Goal: Find specific page/section: Find specific page/section

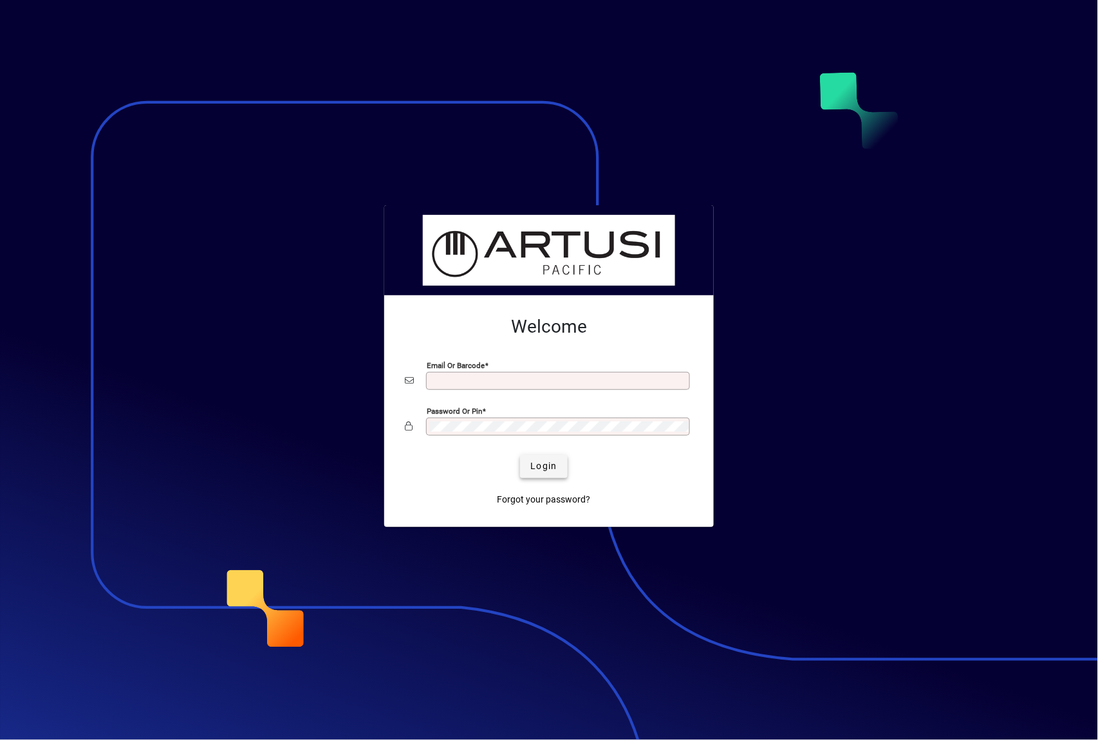
type input "**********"
click at [551, 474] on span "submit" at bounding box center [543, 466] width 47 height 31
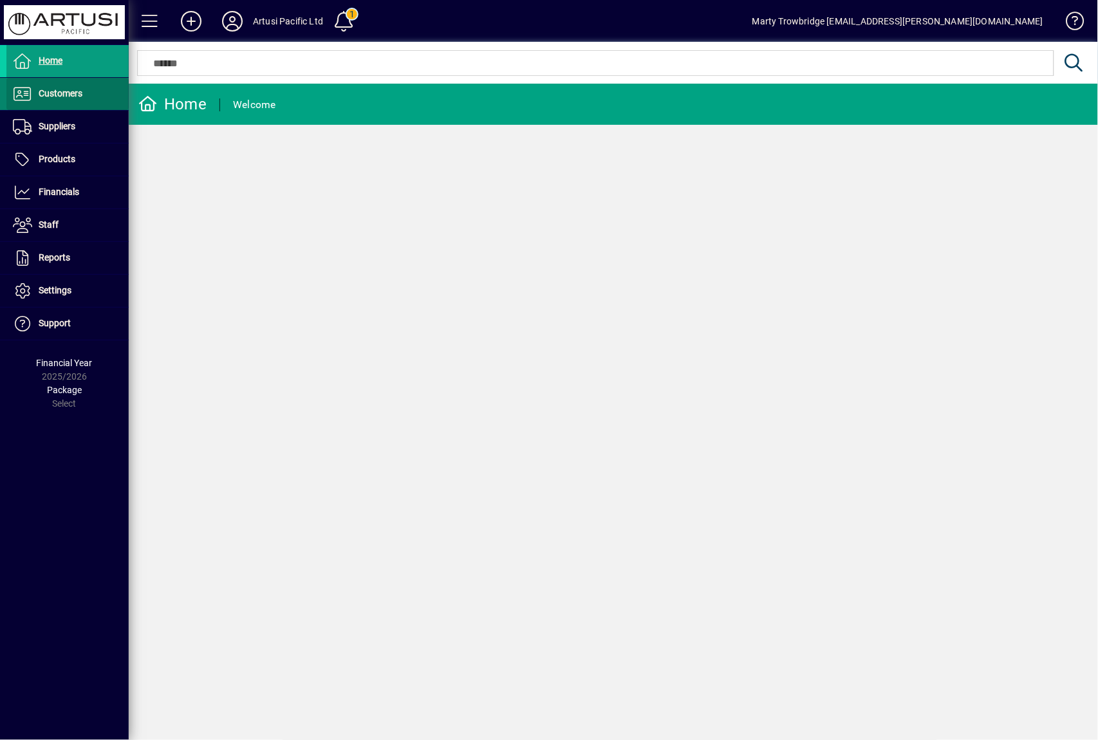
click at [68, 96] on span "Customers" at bounding box center [61, 93] width 44 height 10
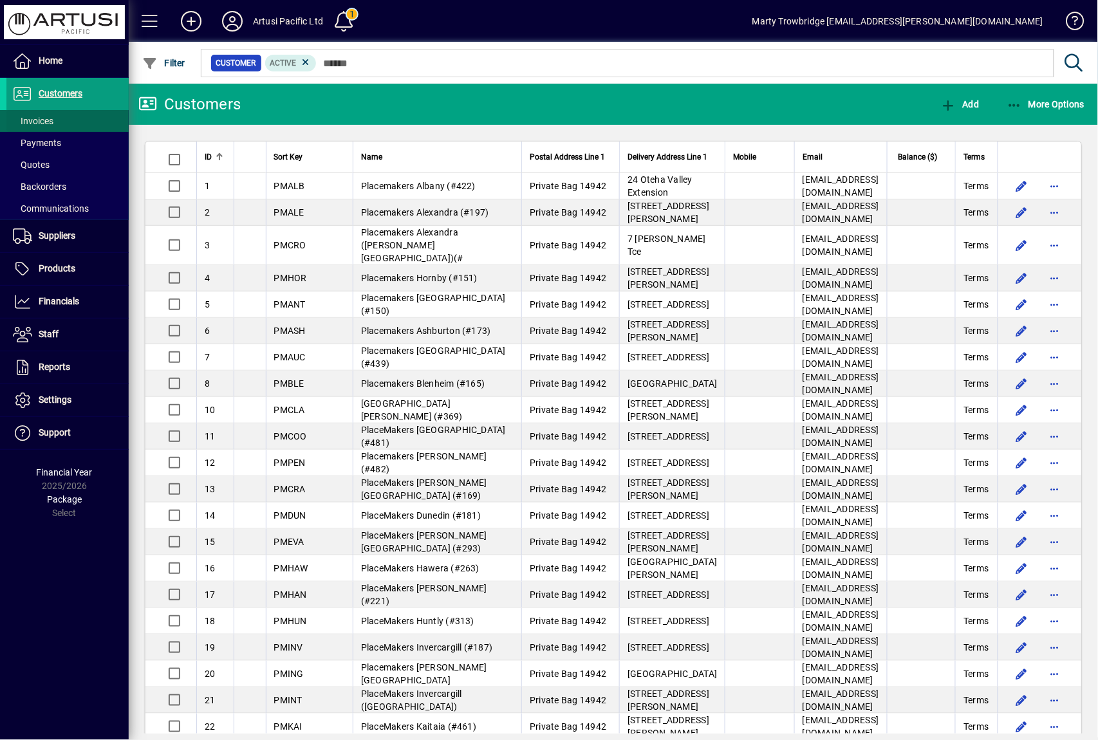
click at [39, 122] on span "Invoices" at bounding box center [33, 121] width 41 height 10
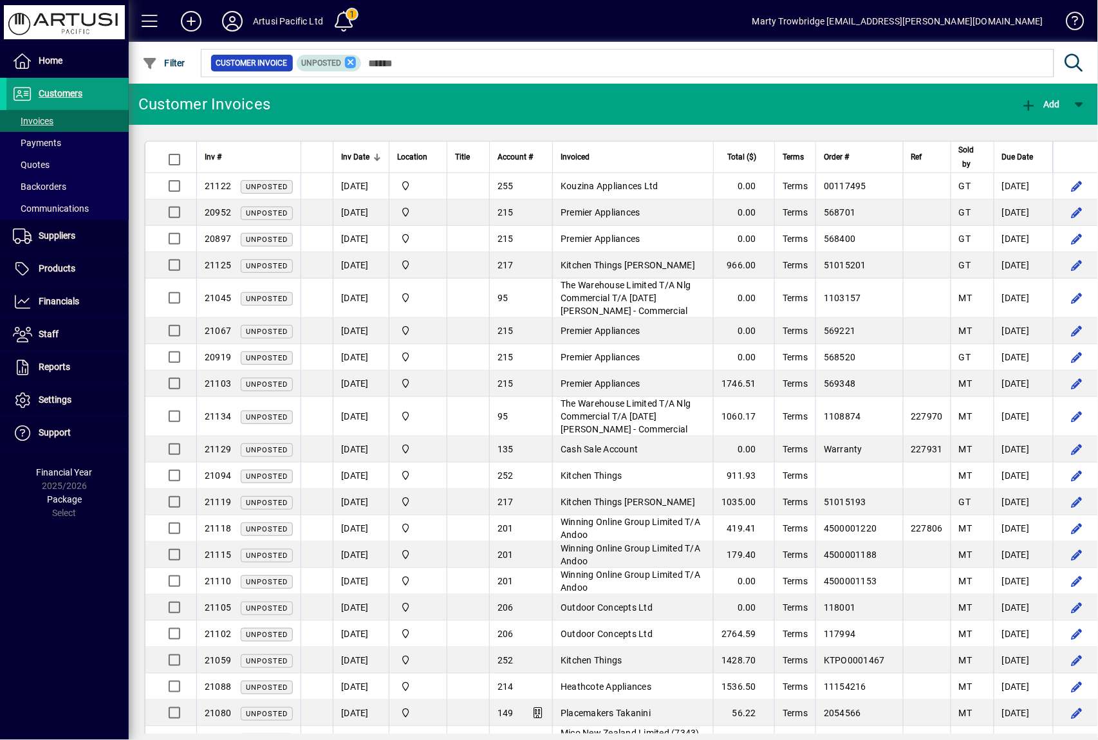
click at [353, 62] on icon at bounding box center [351, 63] width 12 height 12
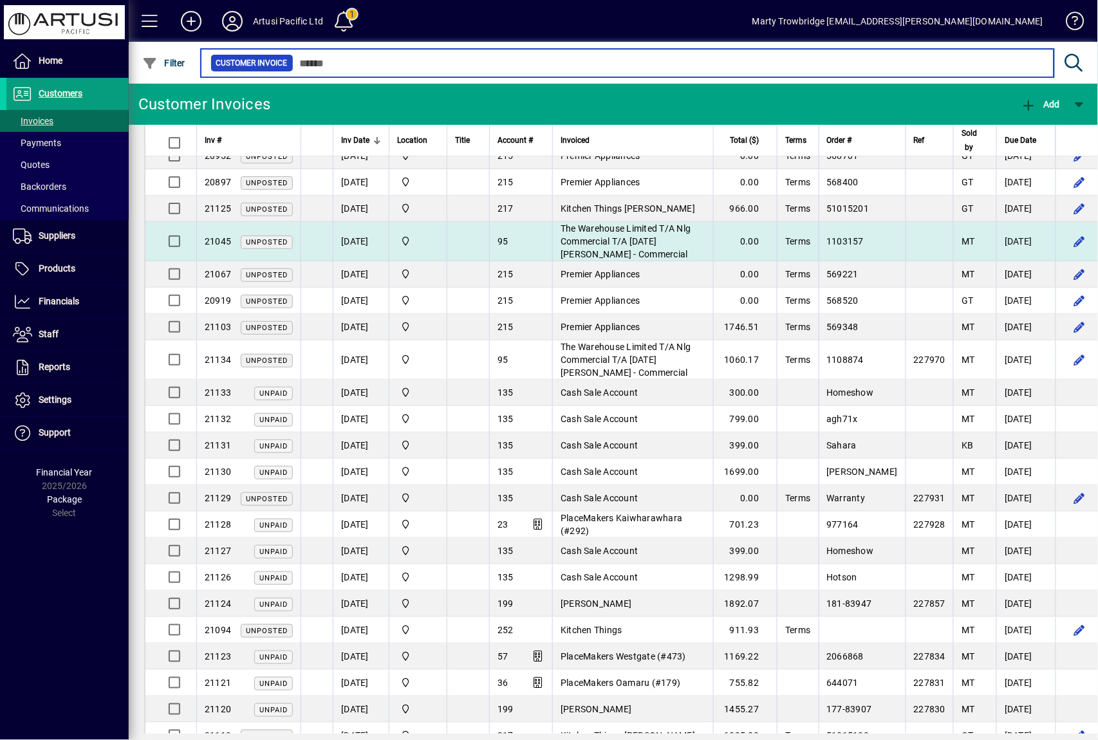
scroll to position [86, 0]
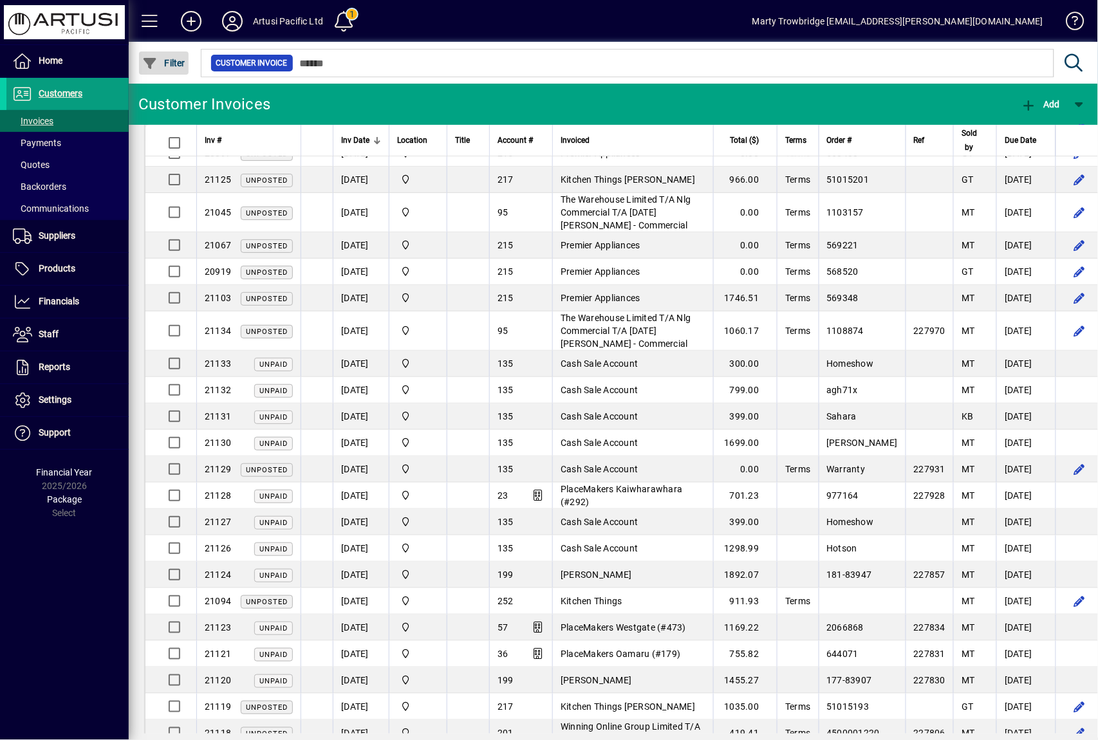
click at [183, 58] on span "Filter" at bounding box center [163, 63] width 43 height 10
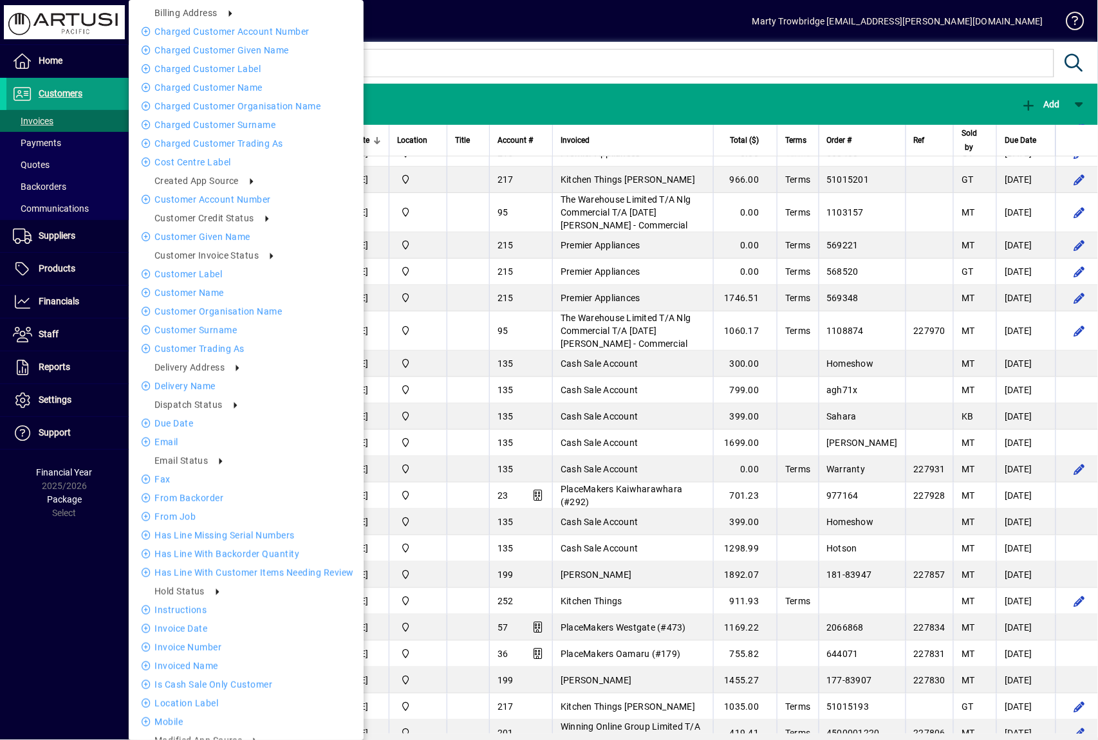
click at [583, 47] on div at bounding box center [549, 370] width 1098 height 740
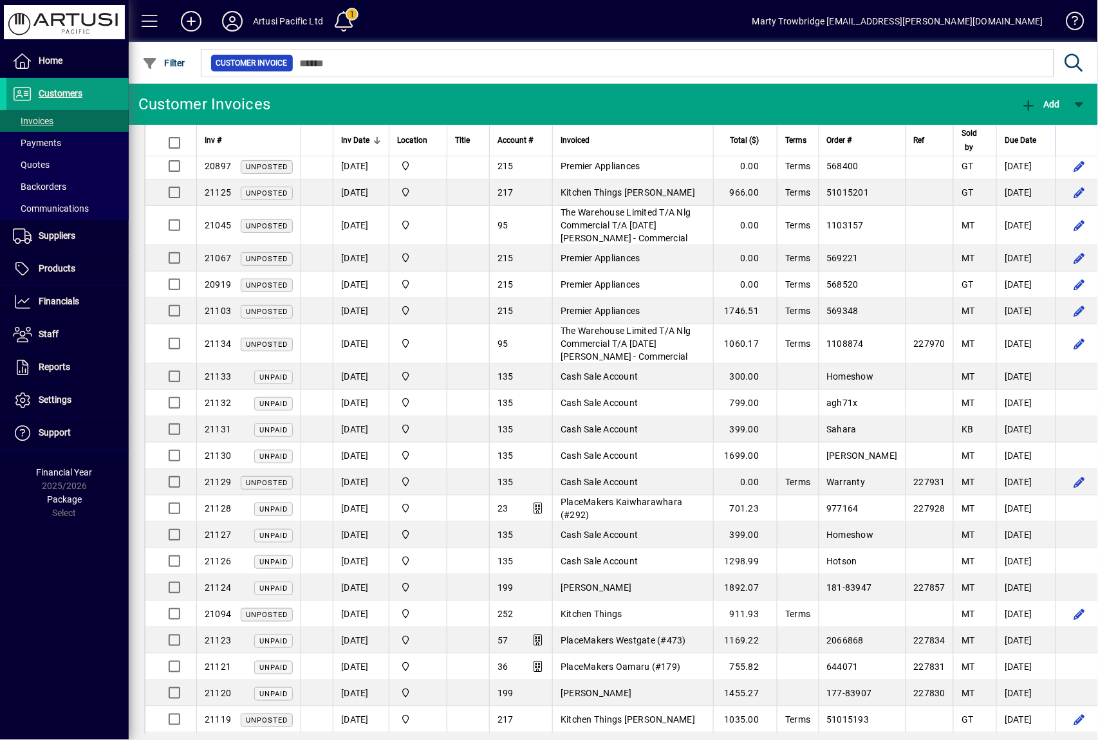
scroll to position [0, 0]
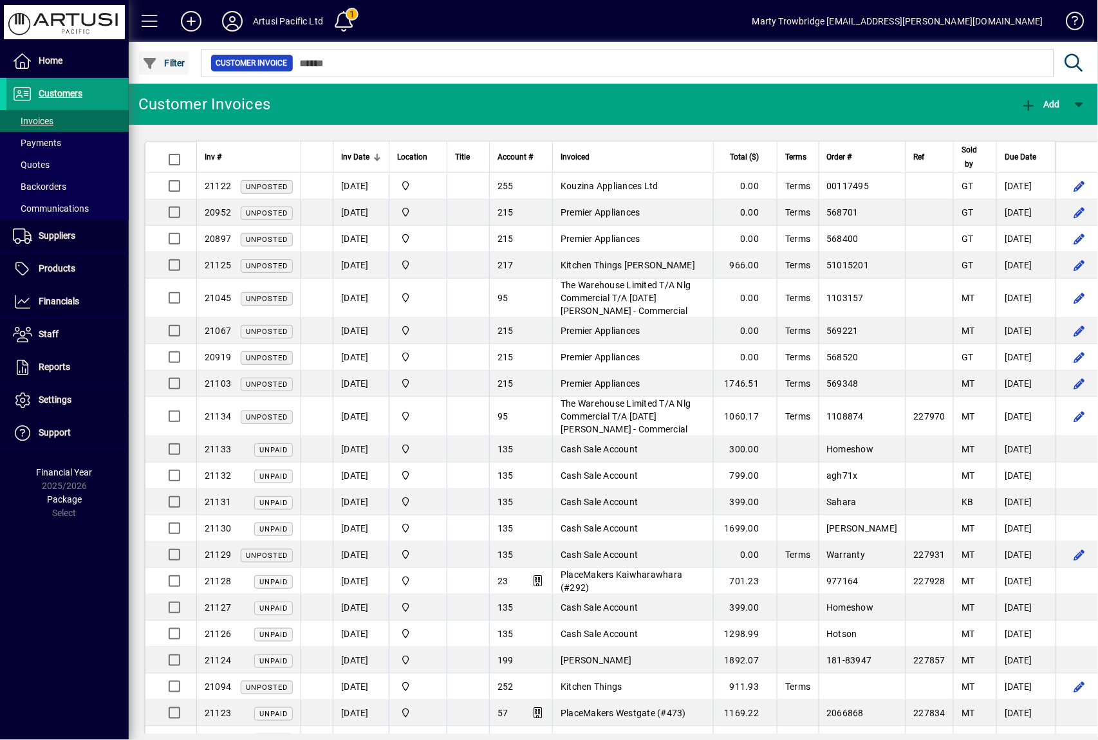
click at [158, 59] on span "Filter" at bounding box center [163, 63] width 43 height 10
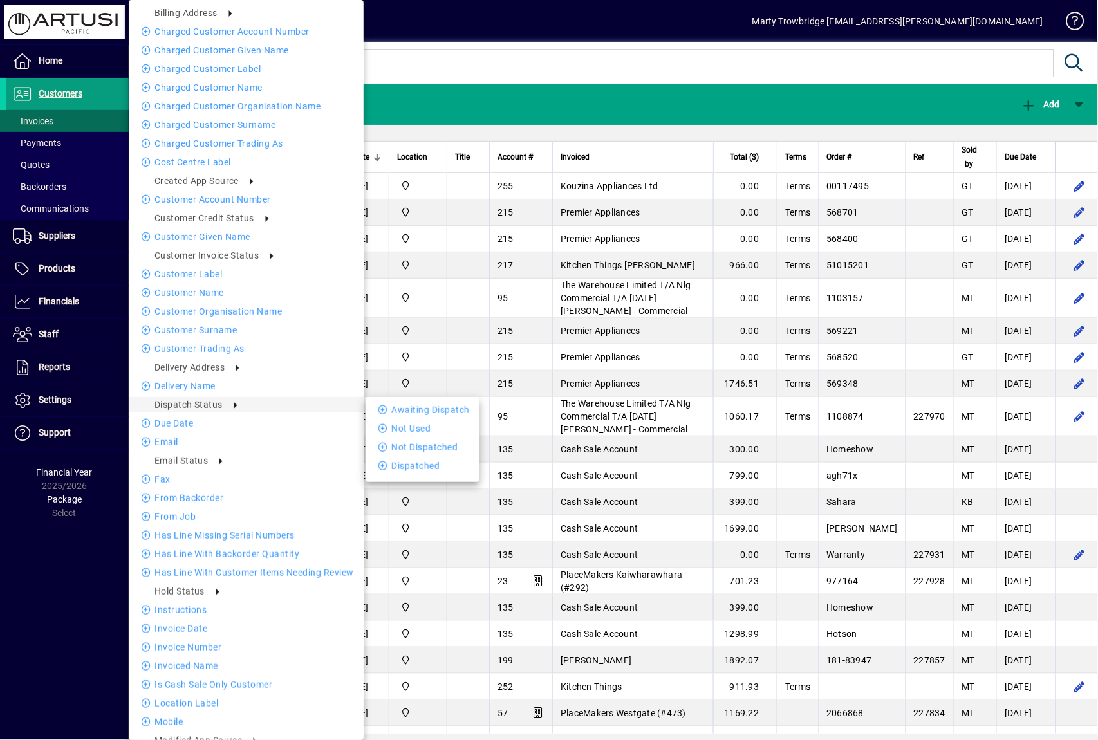
click at [486, 45] on div at bounding box center [549, 370] width 1098 height 740
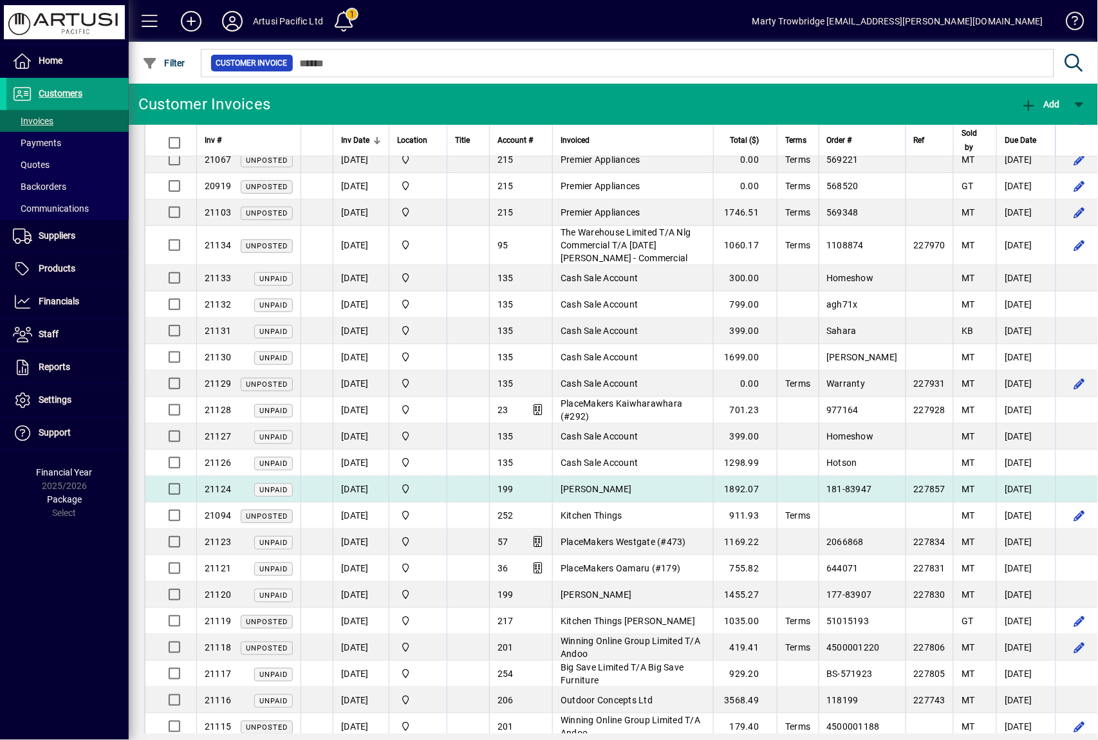
scroll to position [257, 0]
